Goal: Ask a question

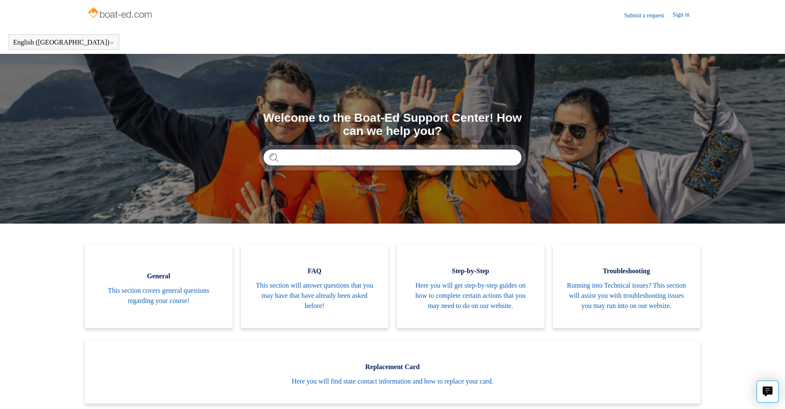
click at [282, 155] on input "Search" at bounding box center [392, 157] width 259 height 17
type input "**********"
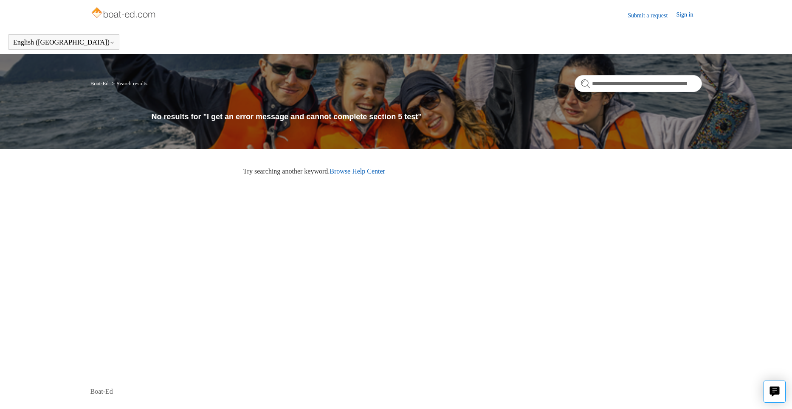
click at [378, 169] on link "Browse Help Center" at bounding box center [357, 171] width 56 height 7
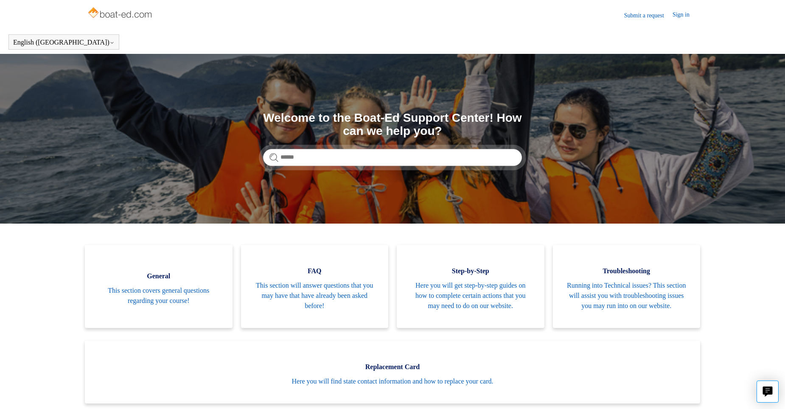
click at [644, 14] on link "Submit a request" at bounding box center [649, 15] width 48 height 9
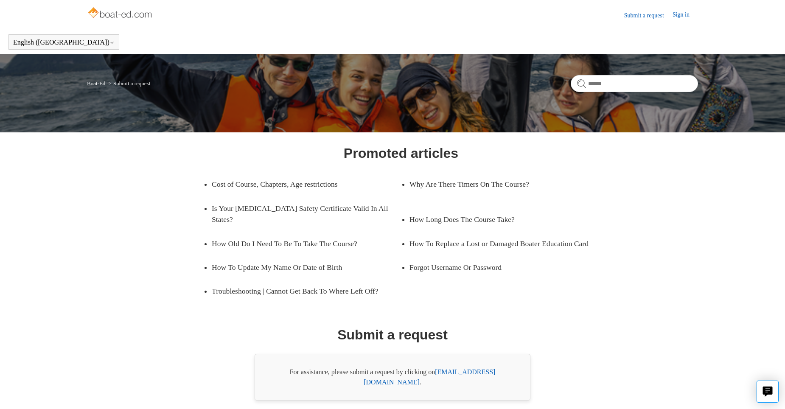
click at [473, 371] on link "support@boat-ed.com" at bounding box center [430, 377] width 132 height 17
click at [680, 13] on link "Sign in" at bounding box center [685, 15] width 25 height 10
